Goal: Communication & Community: Answer question/provide support

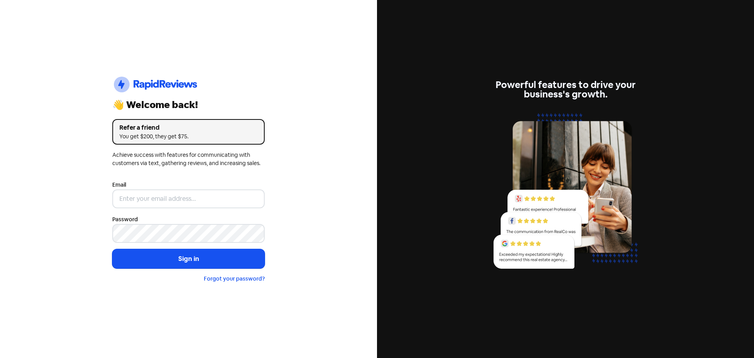
type input "[EMAIL_ADDRESS][DOMAIN_NAME]"
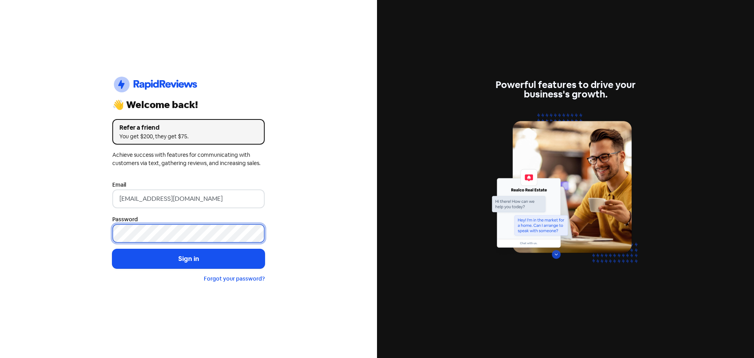
click at [112, 249] on button "Sign in" at bounding box center [188, 259] width 152 height 20
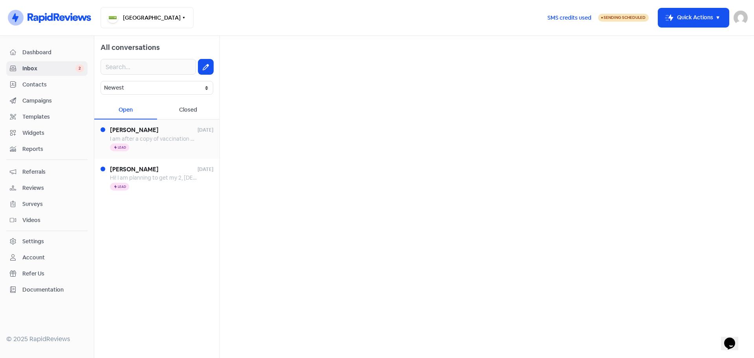
click at [157, 132] on span "[PERSON_NAME]" at bounding box center [154, 130] width 88 height 9
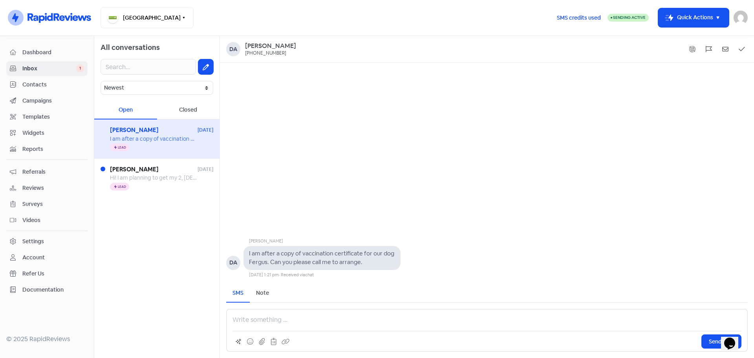
click at [271, 318] on p at bounding box center [486, 319] width 509 height 9
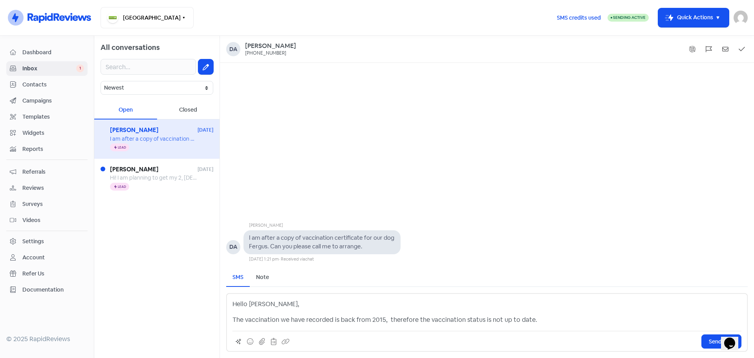
click at [710, 340] on span "Send SMS" at bounding box center [721, 341] width 25 height 8
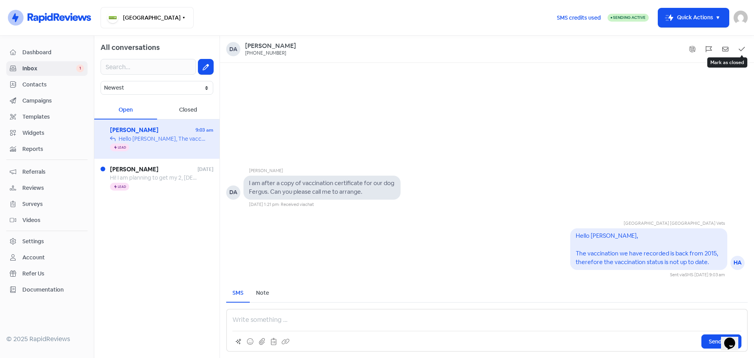
drag, startPoint x: 740, startPoint y: 51, endPoint x: 695, endPoint y: 72, distance: 48.8
click at [740, 51] on icon at bounding box center [742, 49] width 6 height 7
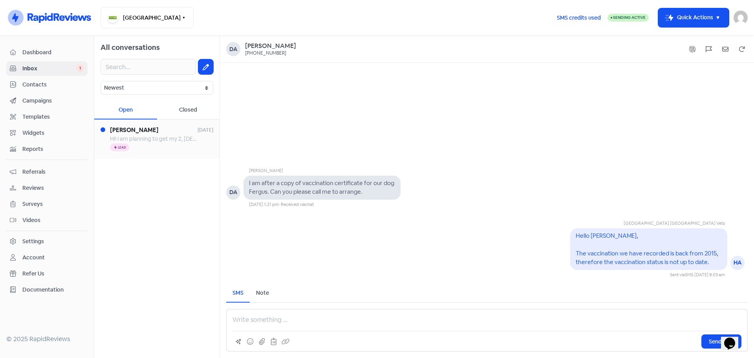
click at [134, 137] on span "Hi! I am planning to get my 2, [DEMOGRAPHIC_DATA] bunnies vaccinated, and im wo…" at bounding box center [263, 138] width 306 height 7
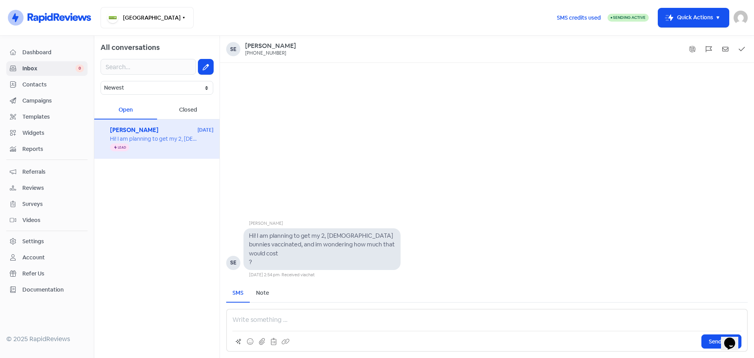
click at [279, 318] on p at bounding box center [486, 319] width 509 height 9
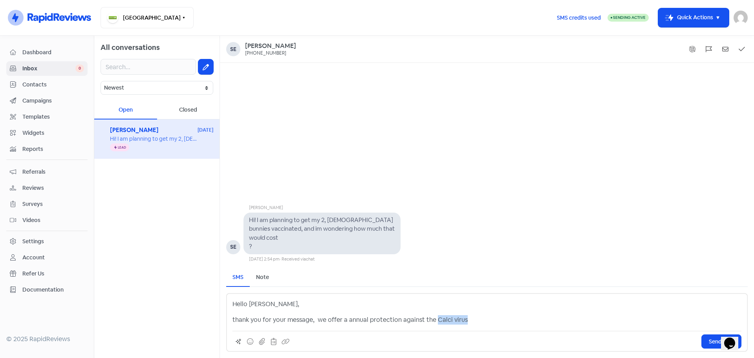
drag, startPoint x: 463, startPoint y: 319, endPoint x: 433, endPoint y: 318, distance: 29.1
click at [433, 318] on p "thank you for your message, we offer a annual protection against the Calci virus" at bounding box center [486, 319] width 509 height 9
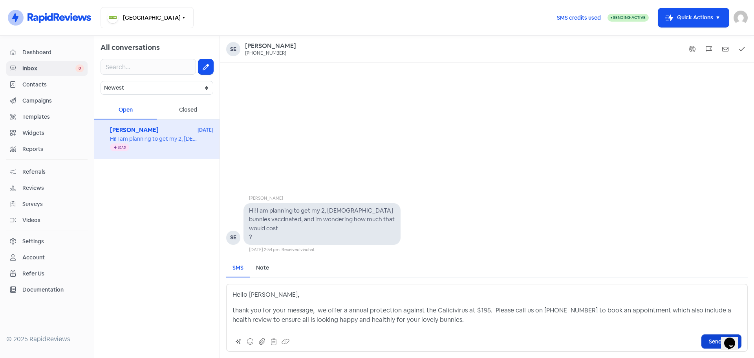
click at [715, 342] on span "Send SMS" at bounding box center [721, 341] width 25 height 8
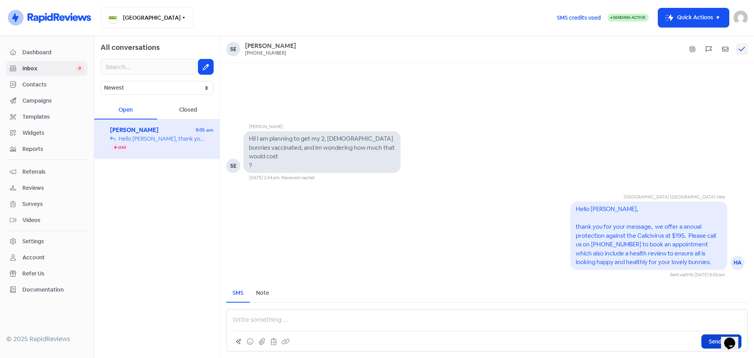
click at [736, 49] on button at bounding box center [742, 49] width 12 height 12
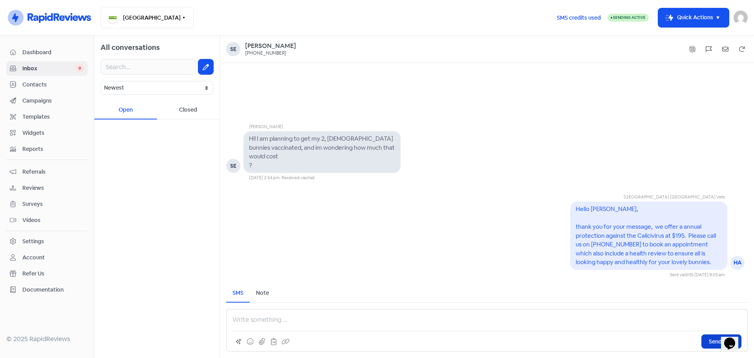
click at [38, 67] on span "Inbox" at bounding box center [48, 68] width 53 height 8
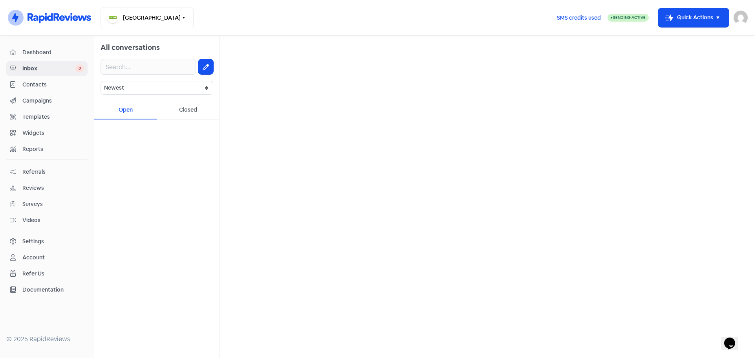
click at [37, 185] on span "Reviews" at bounding box center [53, 188] width 62 height 8
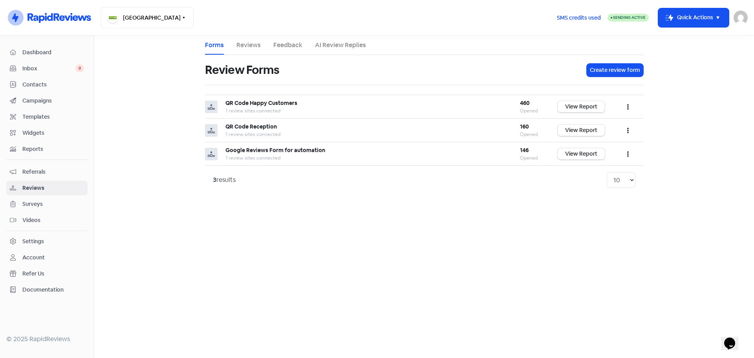
click at [246, 45] on link "Reviews" at bounding box center [248, 44] width 24 height 9
